Goal: Transaction & Acquisition: Download file/media

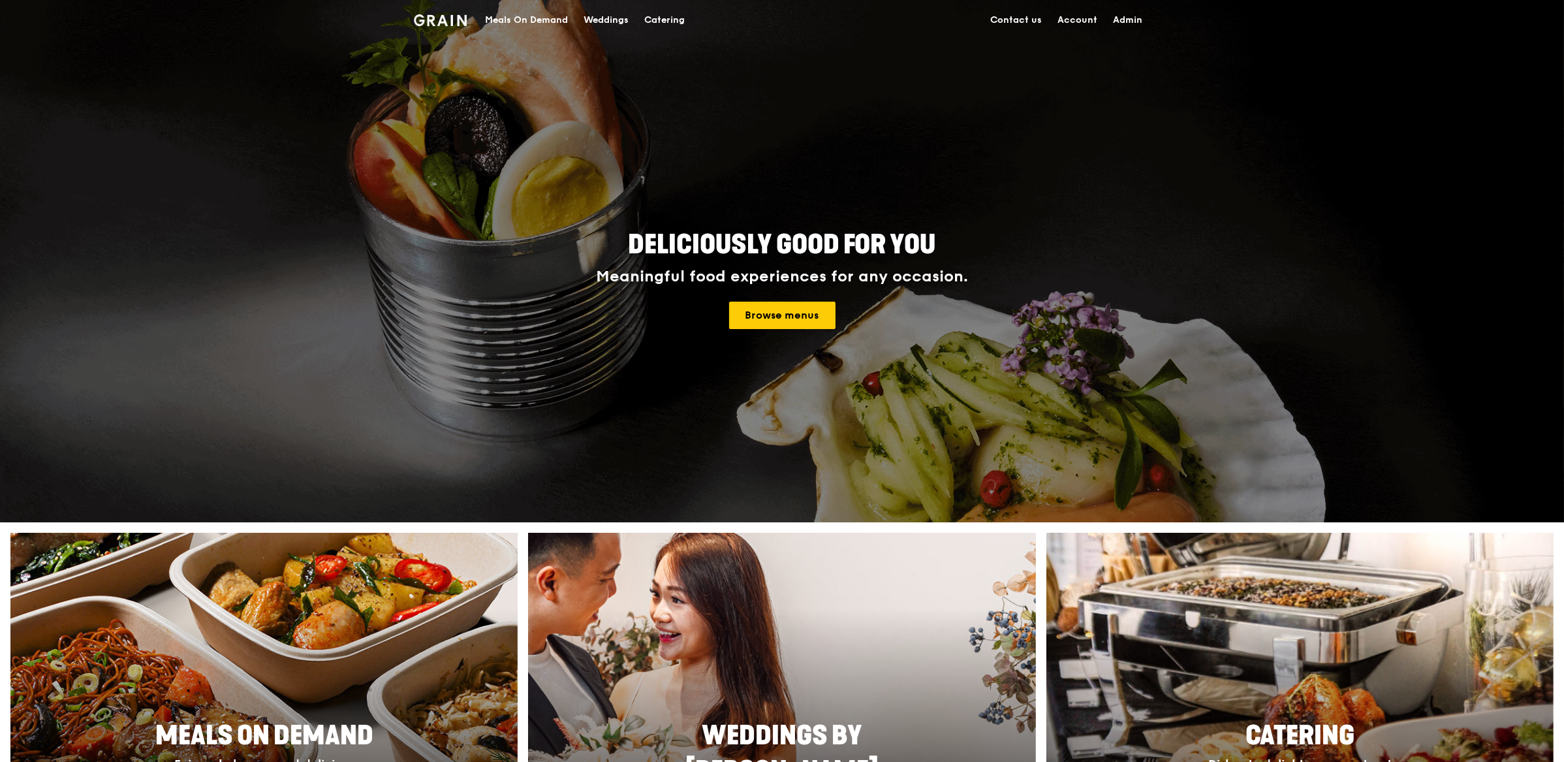
click at [684, 25] on div "Catering" at bounding box center [664, 20] width 40 height 39
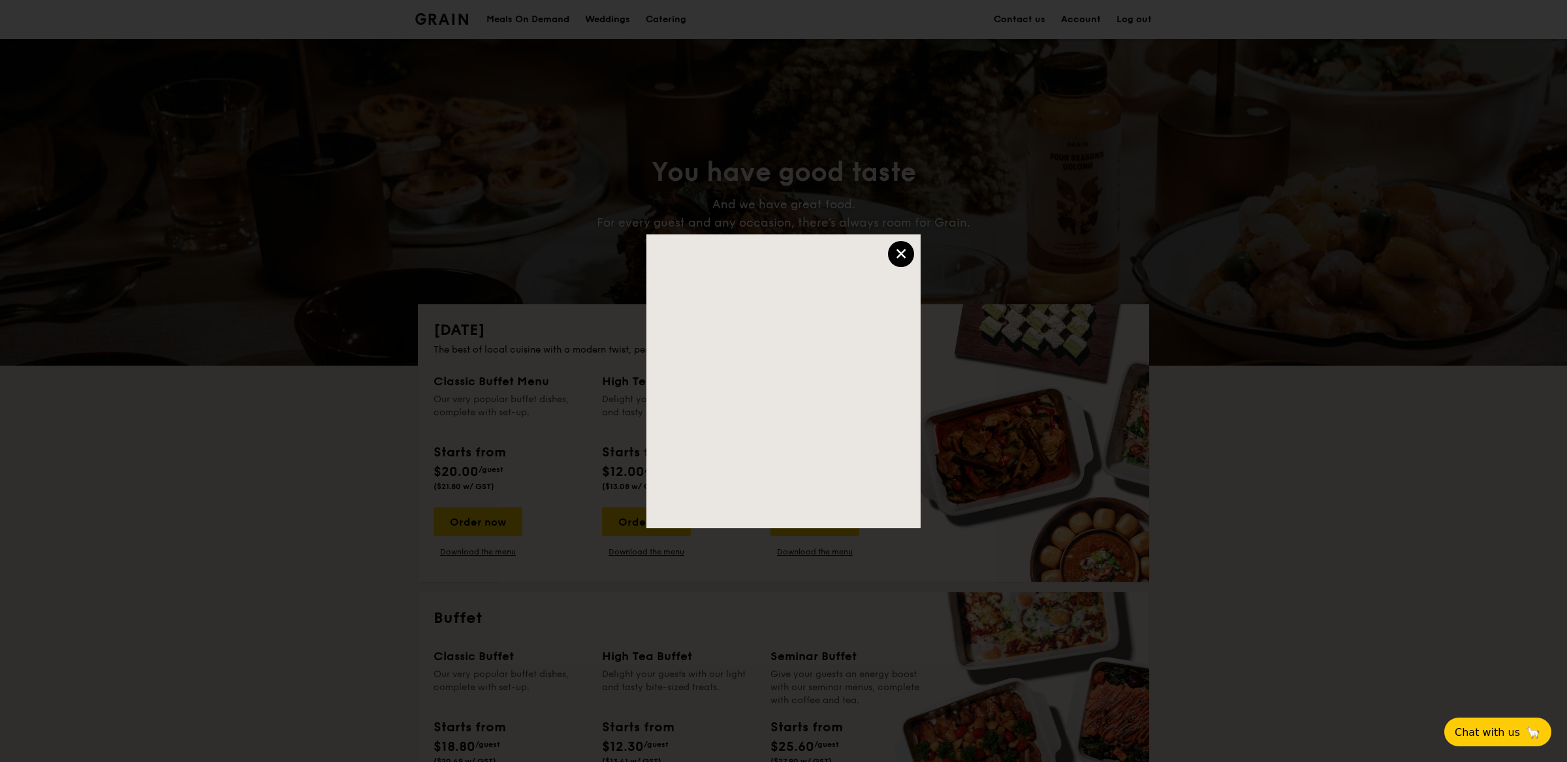
click at [909, 247] on div "×" at bounding box center [901, 254] width 26 height 26
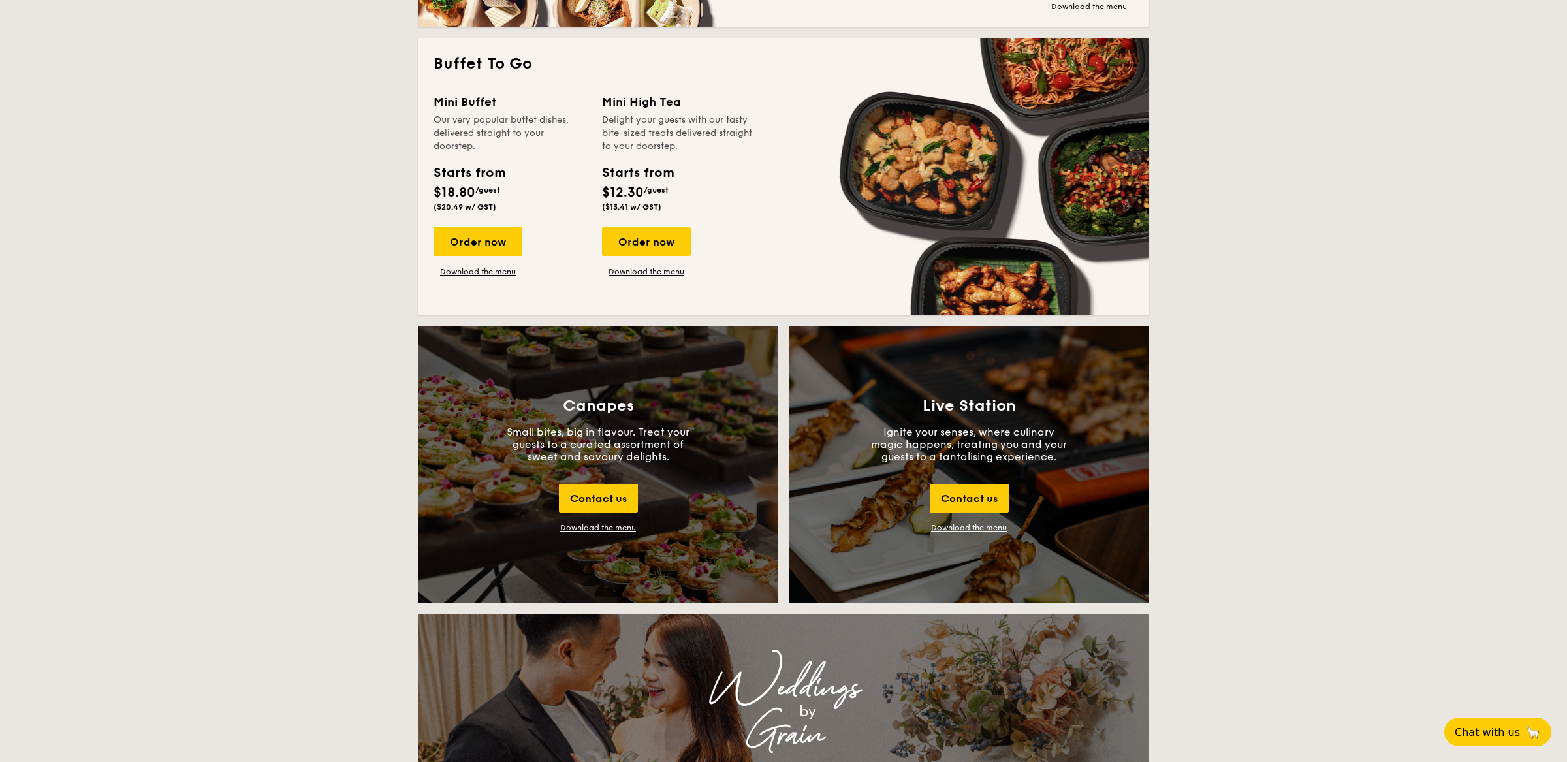
scroll to position [1203, 0]
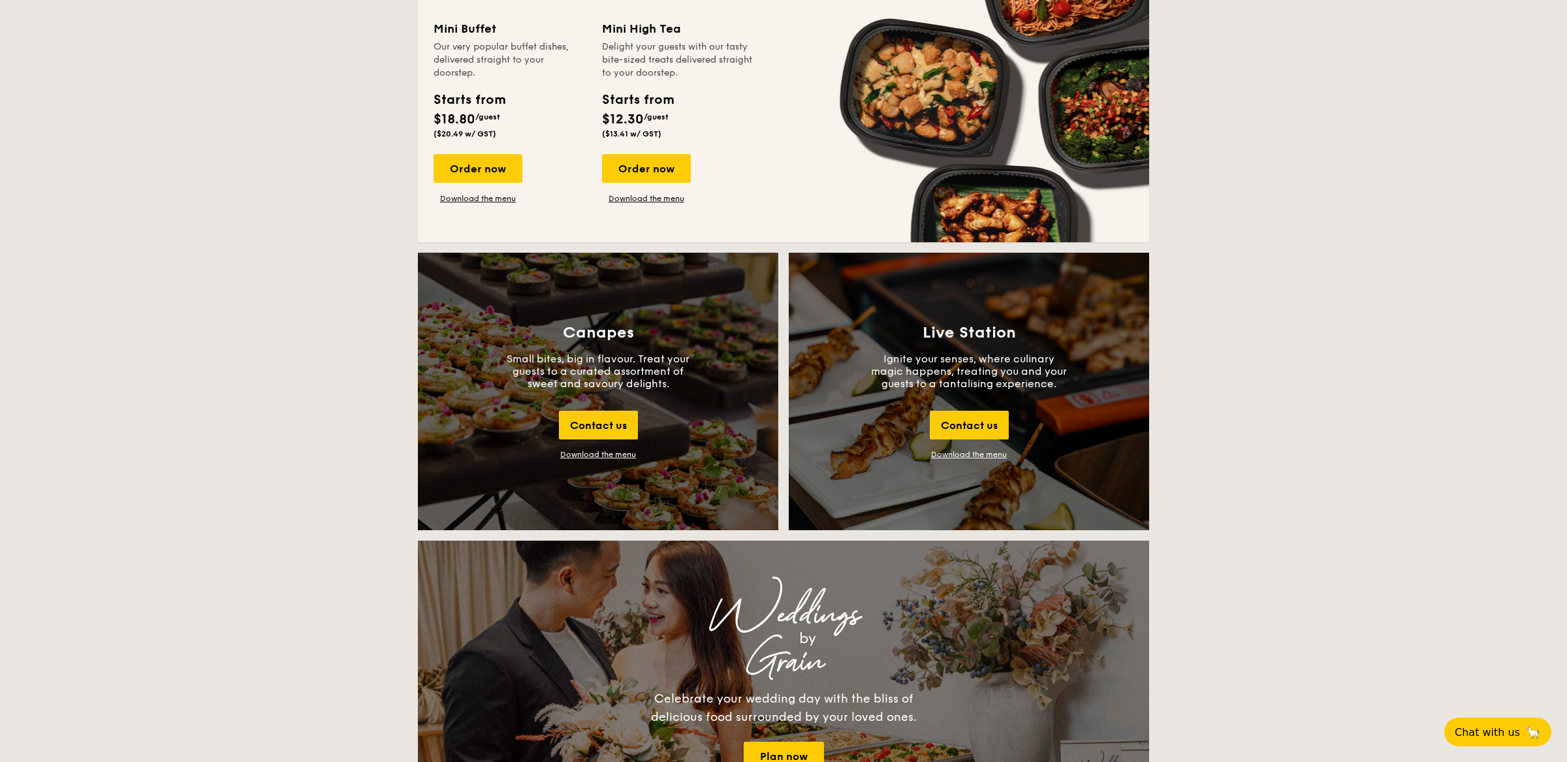
click at [599, 453] on div "Download the menu" at bounding box center [598, 454] width 76 height 9
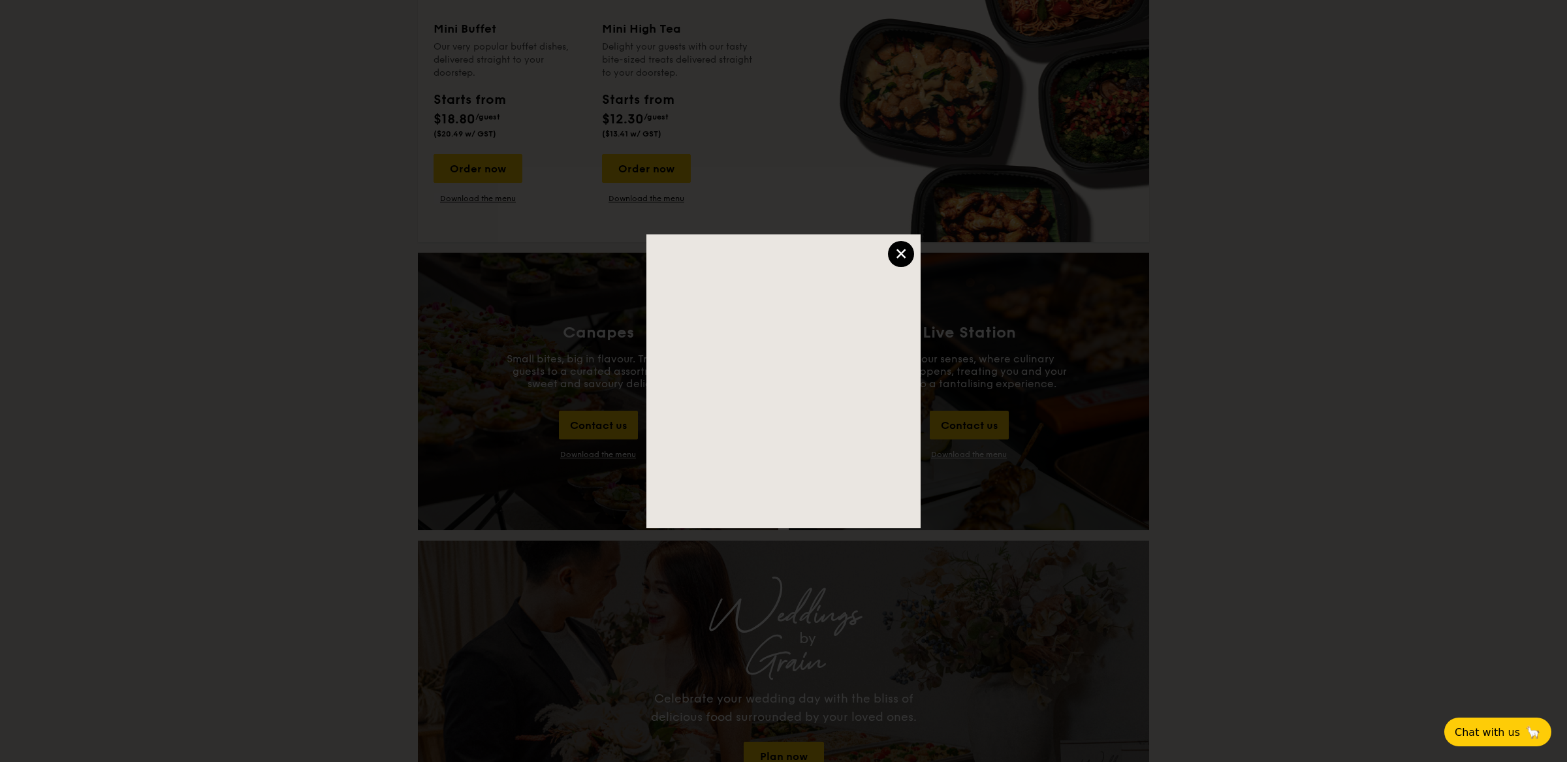
click at [896, 255] on div "×" at bounding box center [901, 254] width 26 height 26
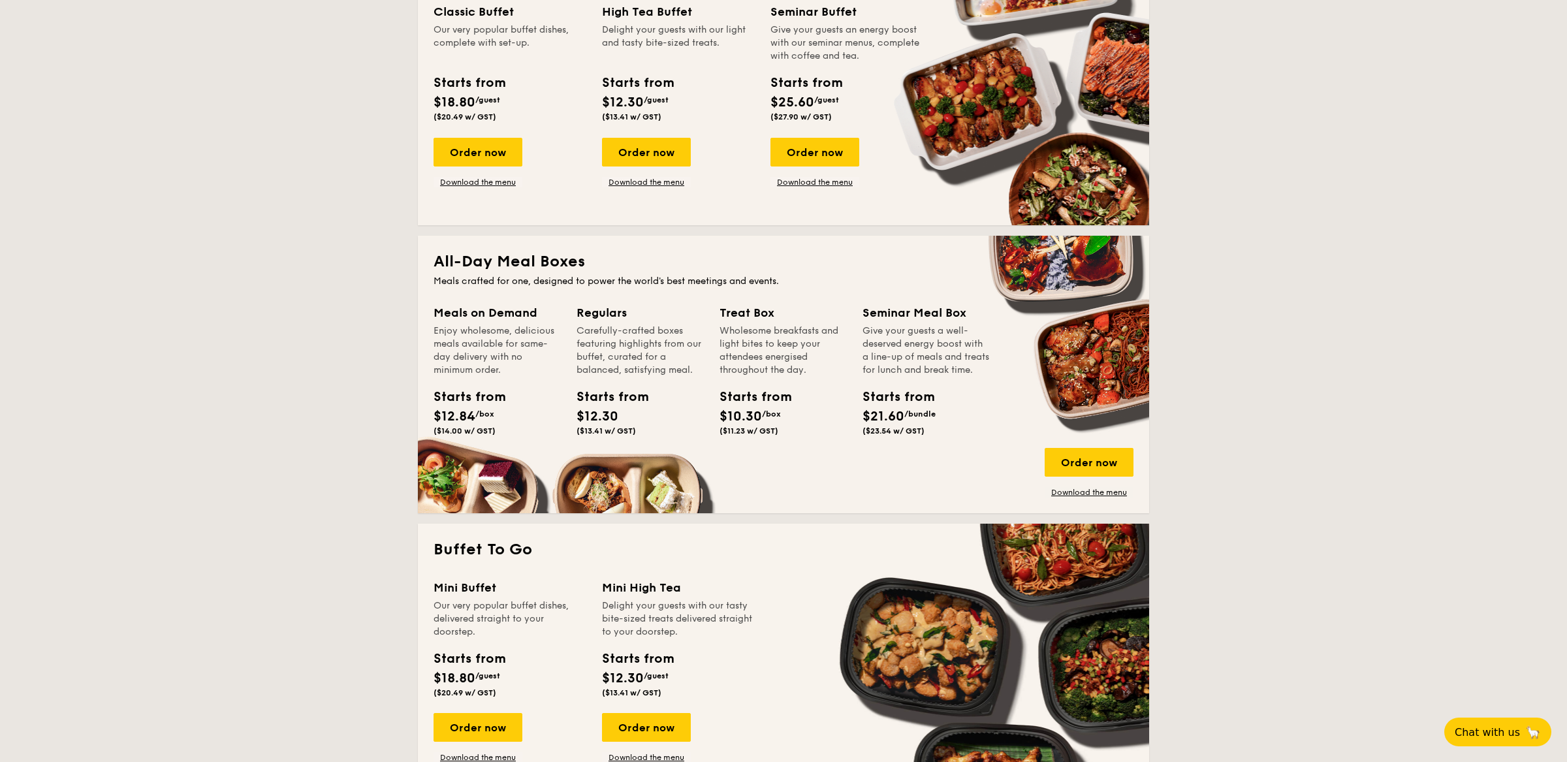
scroll to position [694, 0]
